Goal: Task Accomplishment & Management: Manage account settings

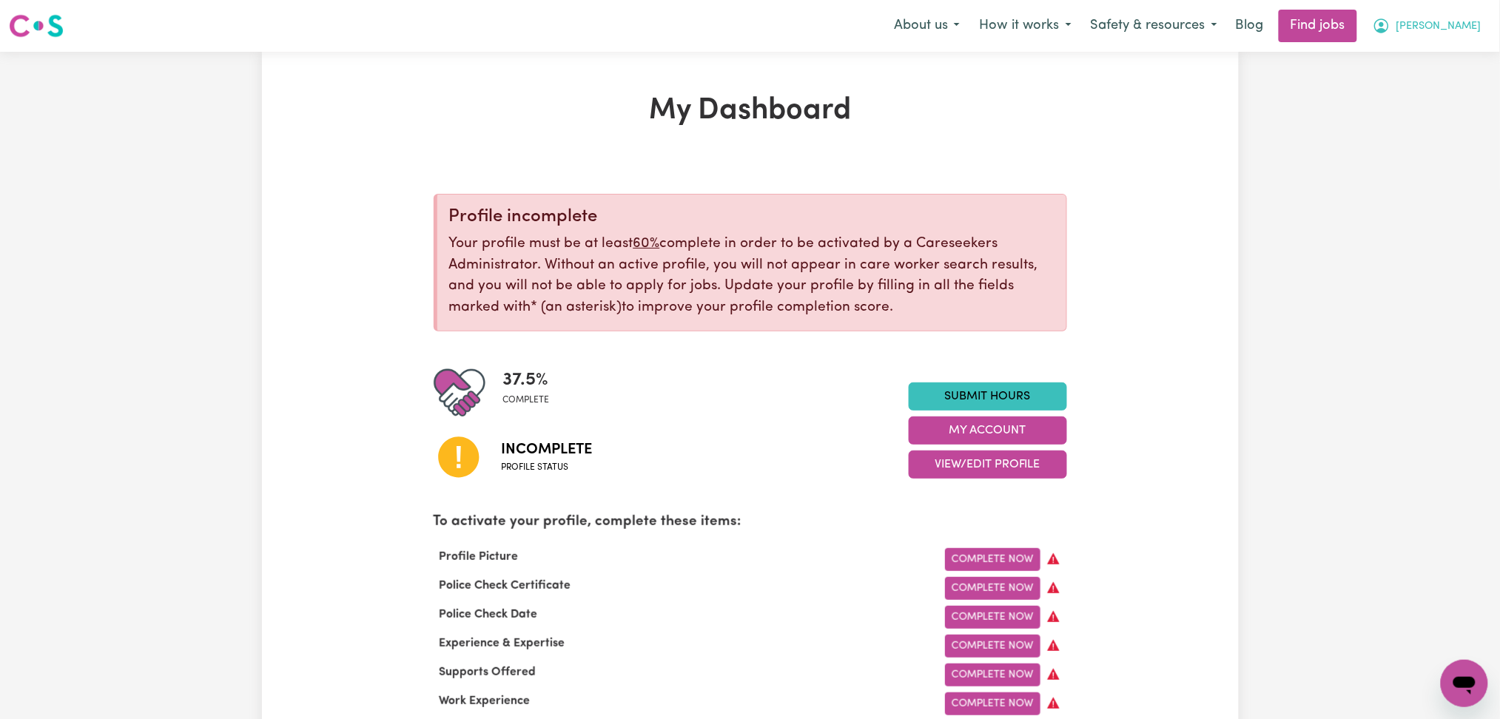
click at [1454, 17] on button "[PERSON_NAME]" at bounding box center [1427, 25] width 128 height 31
click at [1426, 110] on link "Logout" at bounding box center [1432, 113] width 117 height 28
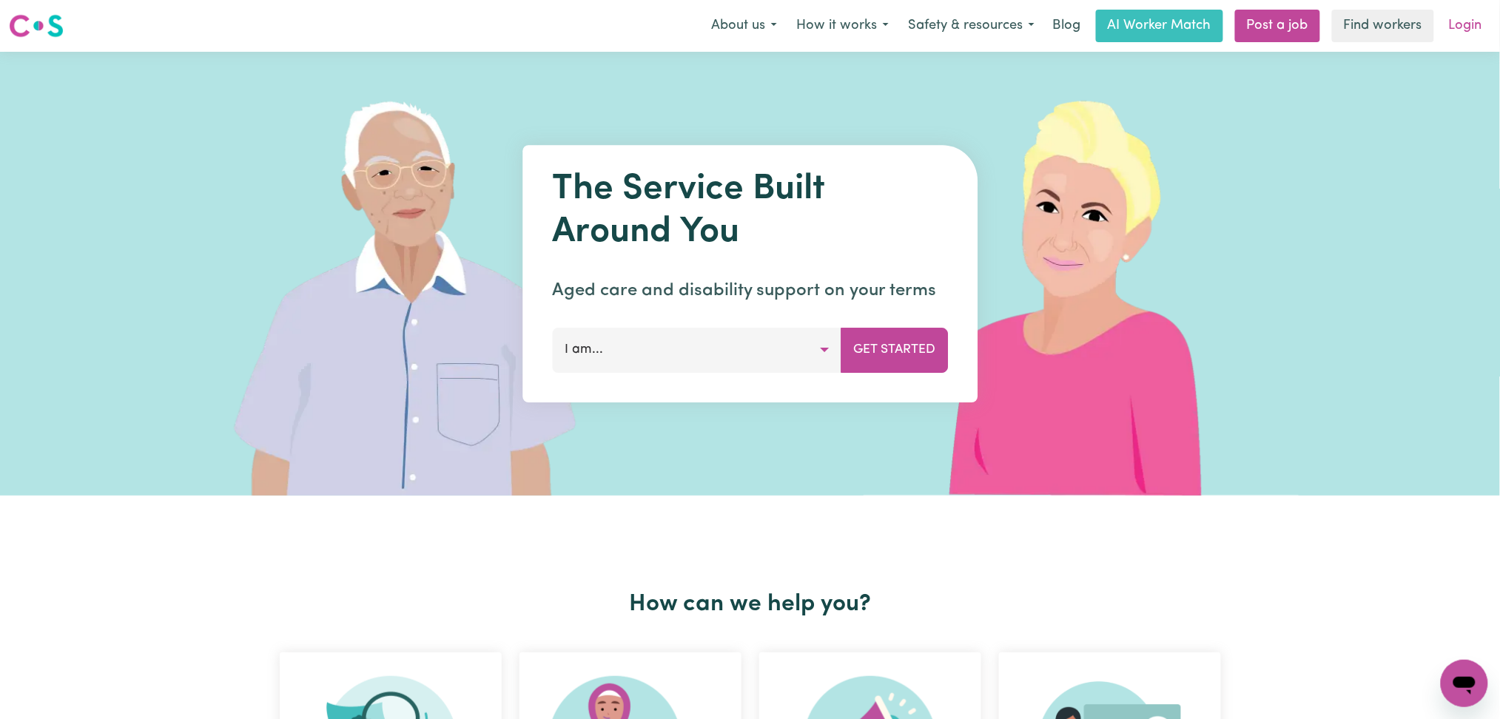
click at [1473, 15] on link "Login" at bounding box center [1465, 26] width 51 height 33
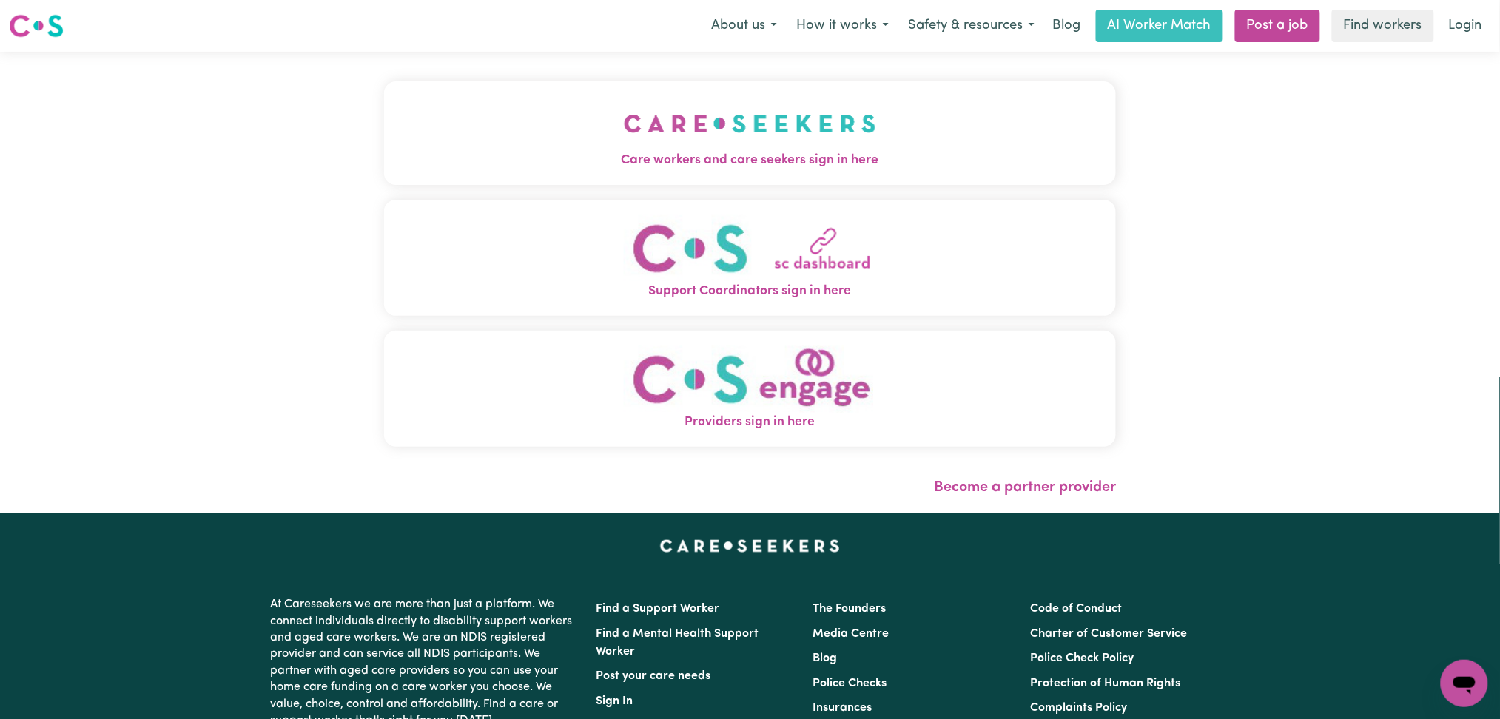
click at [569, 161] on span "Care workers and care seekers sign in here" at bounding box center [750, 160] width 733 height 19
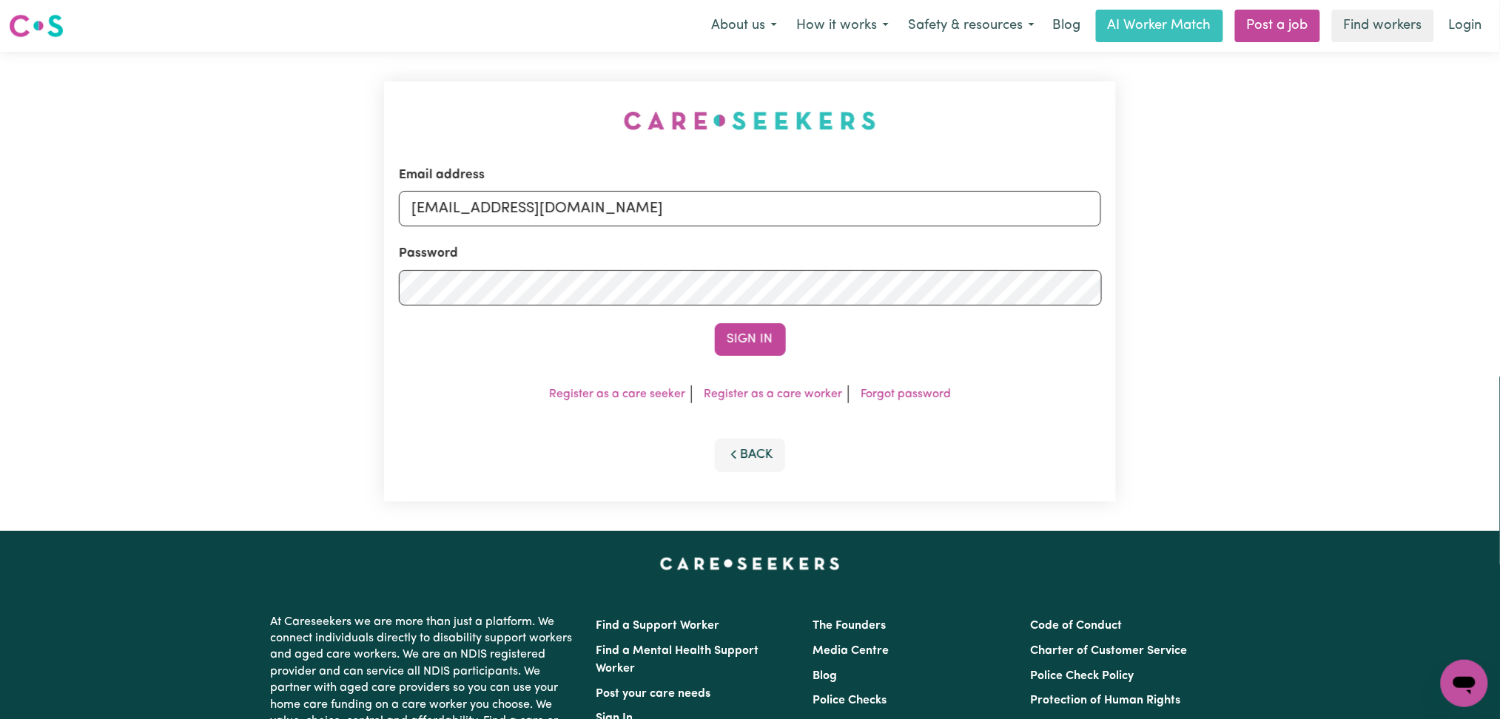
click at [650, 242] on form "Email address [EMAIL_ADDRESS][DOMAIN_NAME] Password Sign In" at bounding box center [750, 261] width 703 height 190
drag, startPoint x: 646, startPoint y: 215, endPoint x: 640, endPoint y: 223, distance: 10.1
click at [645, 214] on input "[EMAIL_ADDRESS][DOMAIN_NAME]" at bounding box center [750, 209] width 703 height 36
drag, startPoint x: 489, startPoint y: 215, endPoint x: 837, endPoint y: 258, distance: 350.6
click at [859, 248] on form "Email address Superuser~[EMAIL_ADDRESS][DOMAIN_NAME] Password Sign In" at bounding box center [750, 261] width 703 height 190
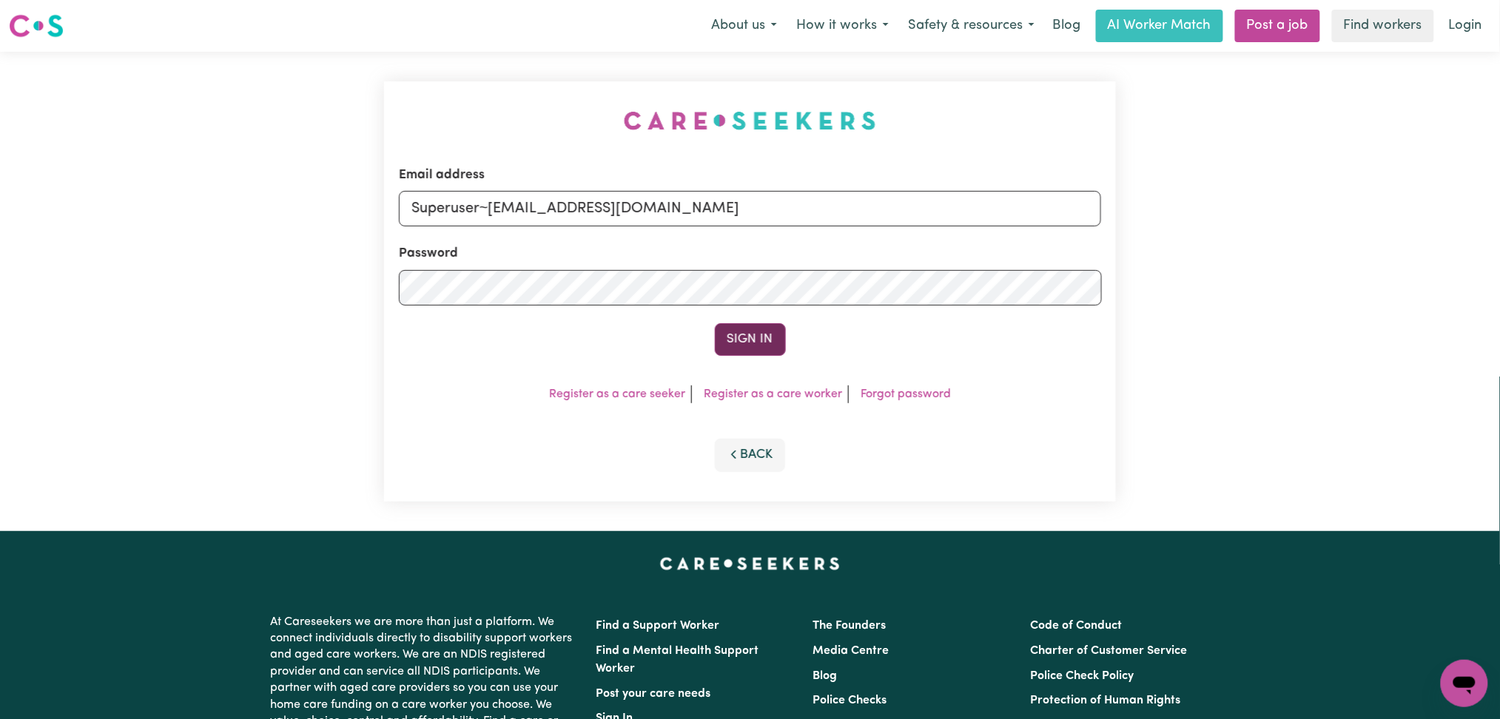
type input "Superuser~[EMAIL_ADDRESS][DOMAIN_NAME]"
click at [717, 350] on button "Sign In" at bounding box center [750, 339] width 71 height 33
